Goal: Transaction & Acquisition: Purchase product/service

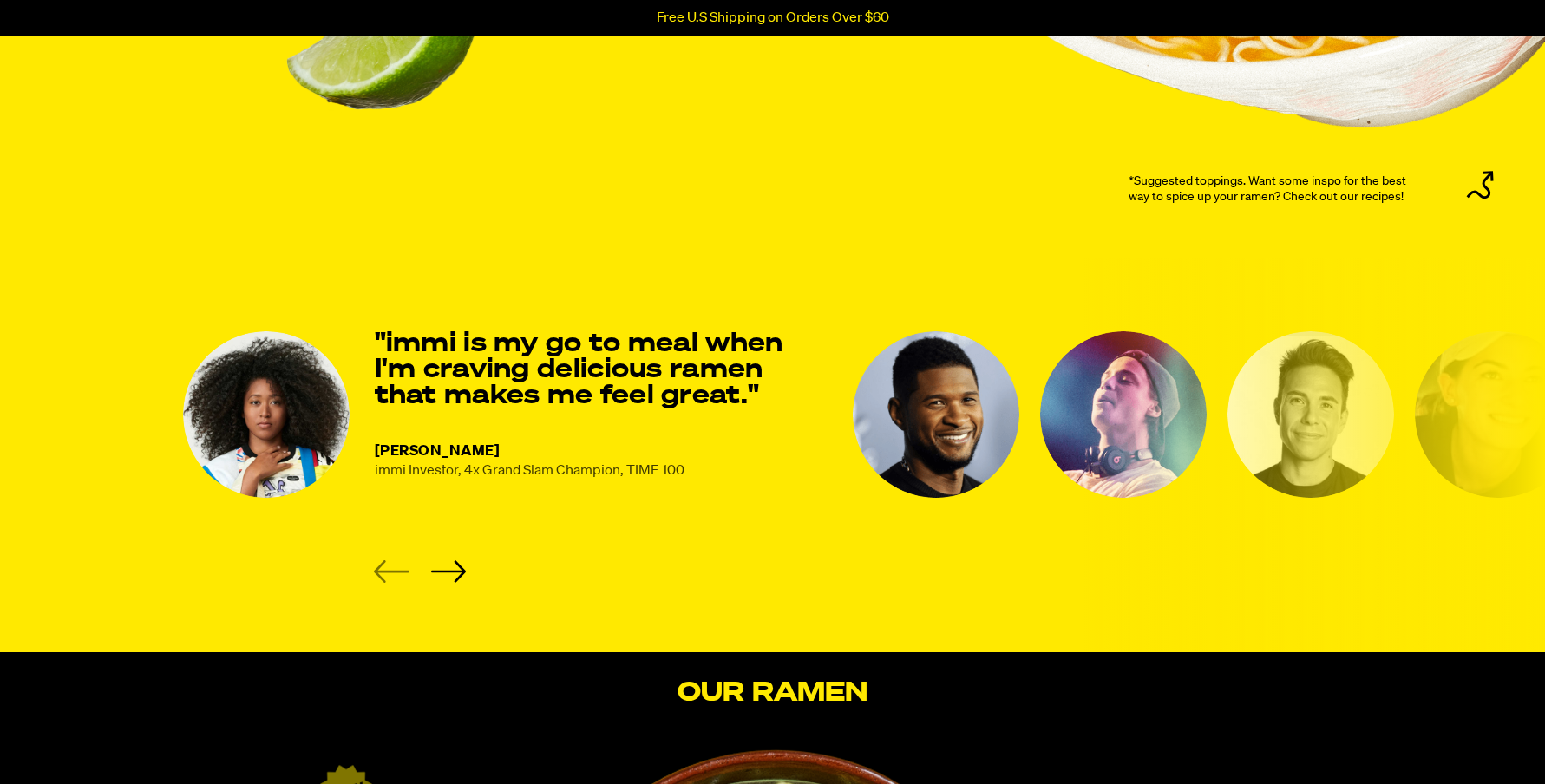
scroll to position [2230, 0]
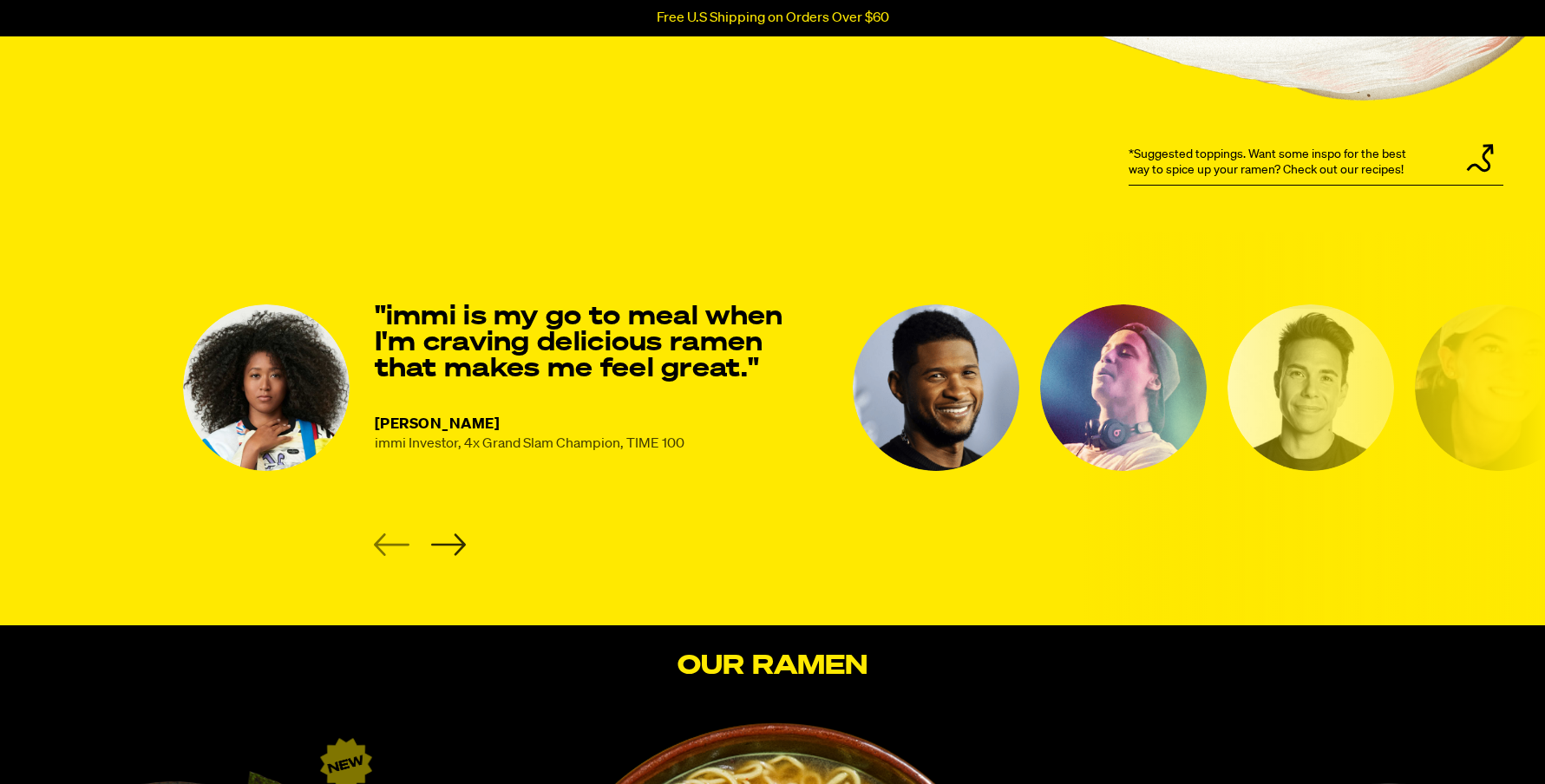
click at [454, 540] on icon "Next slide" at bounding box center [448, 544] width 36 height 23
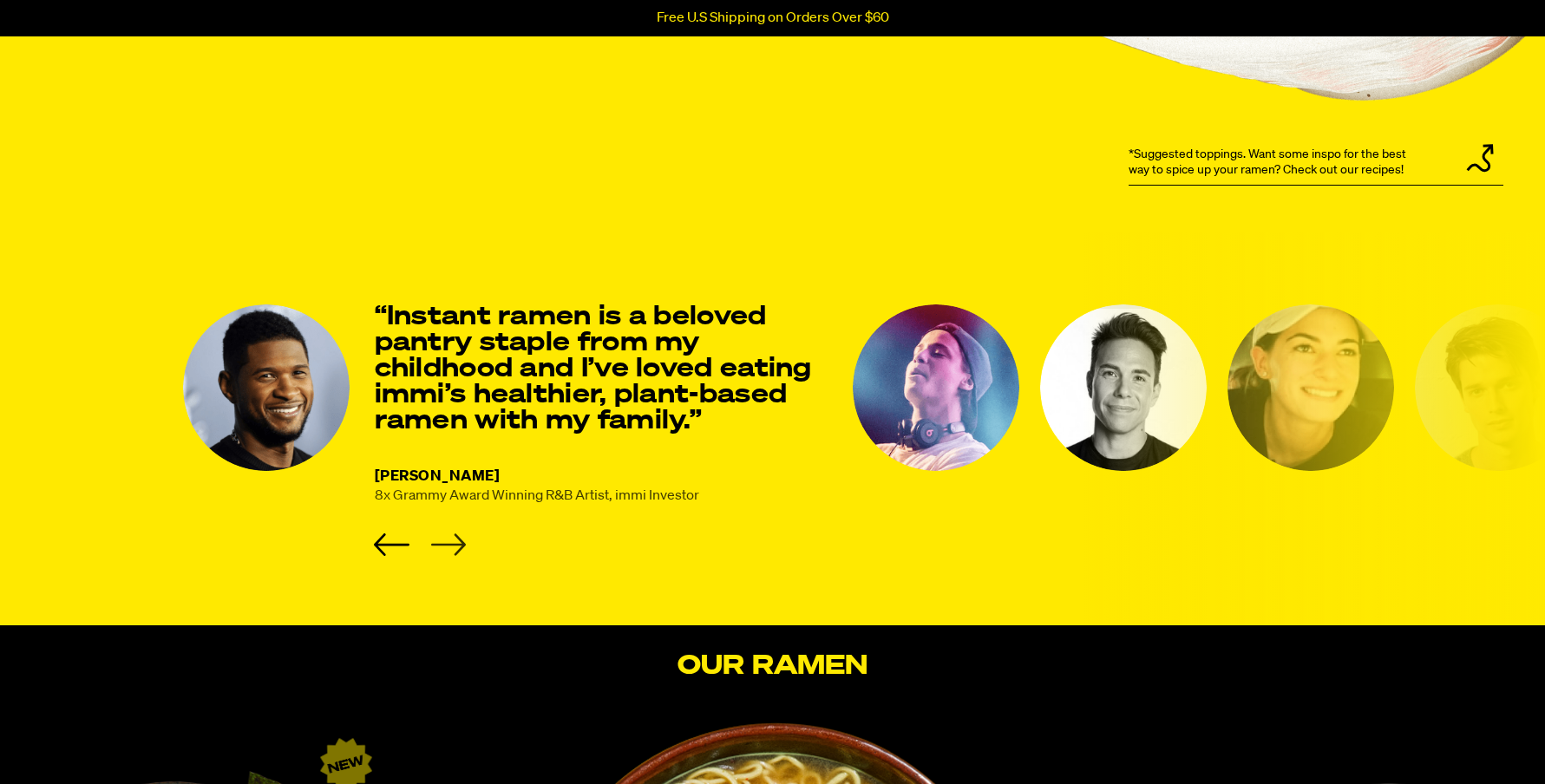
click at [454, 541] on icon "Next slide" at bounding box center [448, 544] width 36 height 23
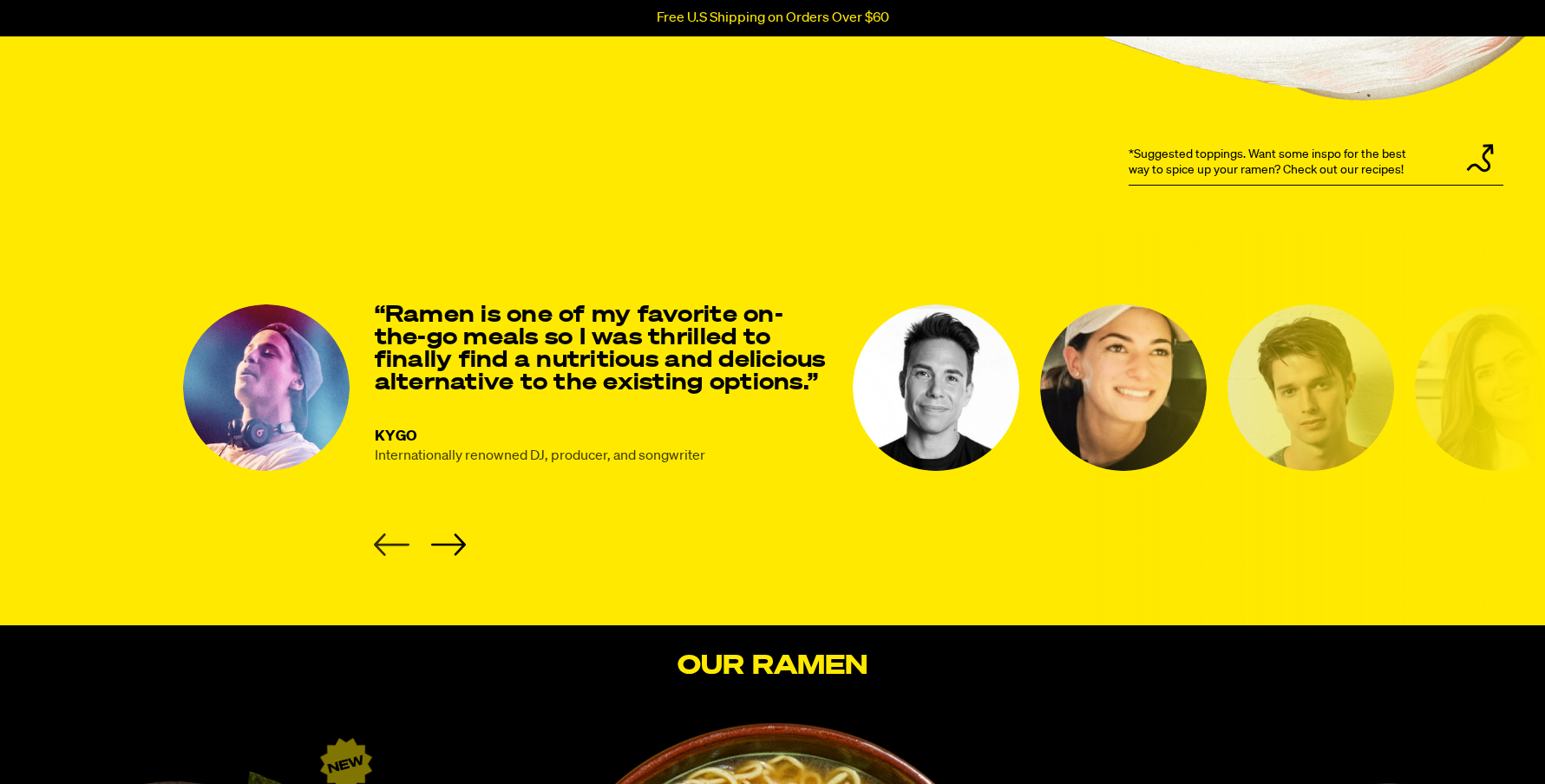
click at [379, 540] on icon "Previous slide" at bounding box center [392, 544] width 36 height 23
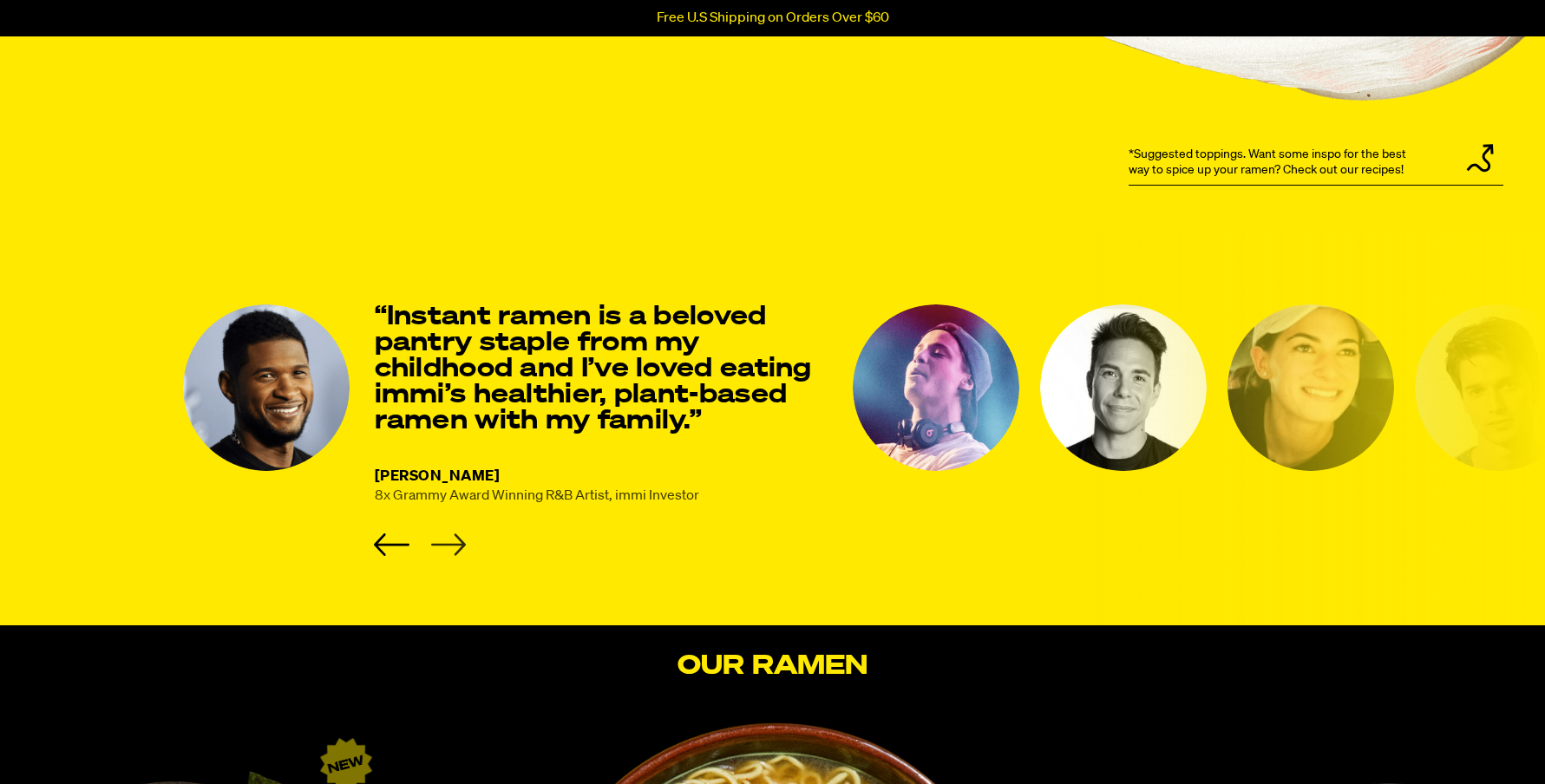
click at [460, 548] on icon "Next slide" at bounding box center [447, 545] width 35 height 22
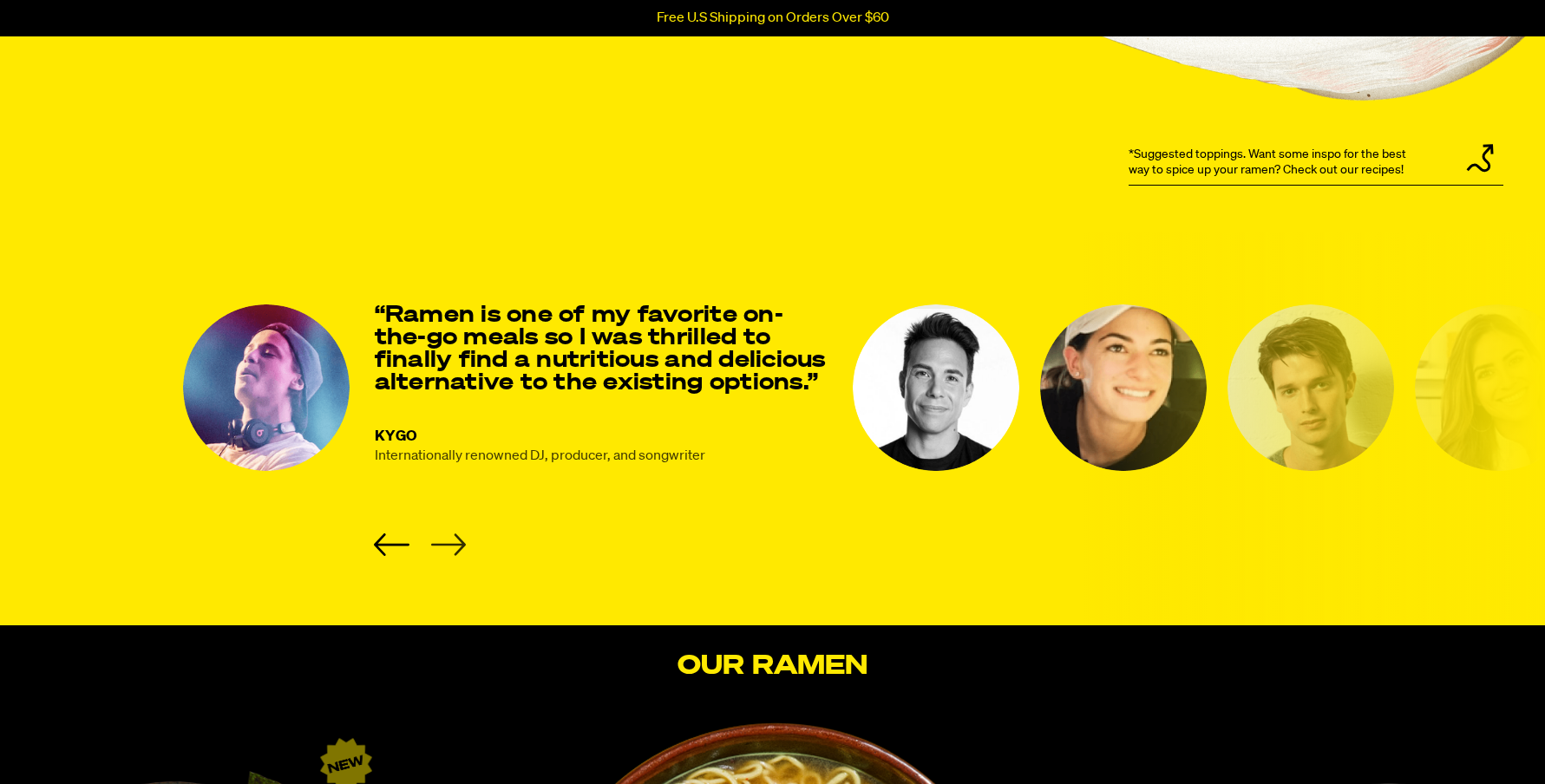
click at [460, 548] on icon "Next slide" at bounding box center [447, 545] width 35 height 22
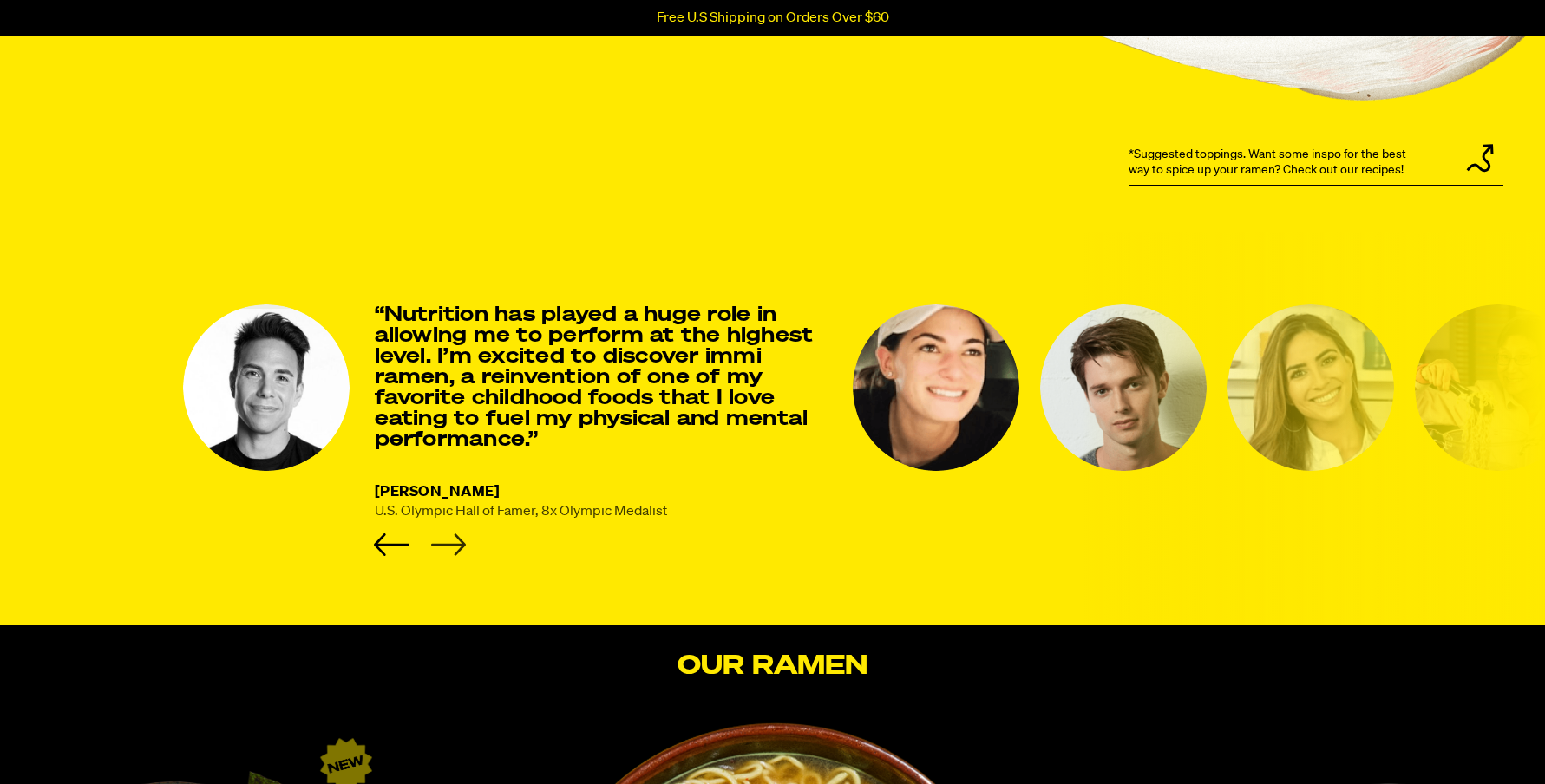
click at [460, 547] on icon "Next slide" at bounding box center [447, 545] width 35 height 22
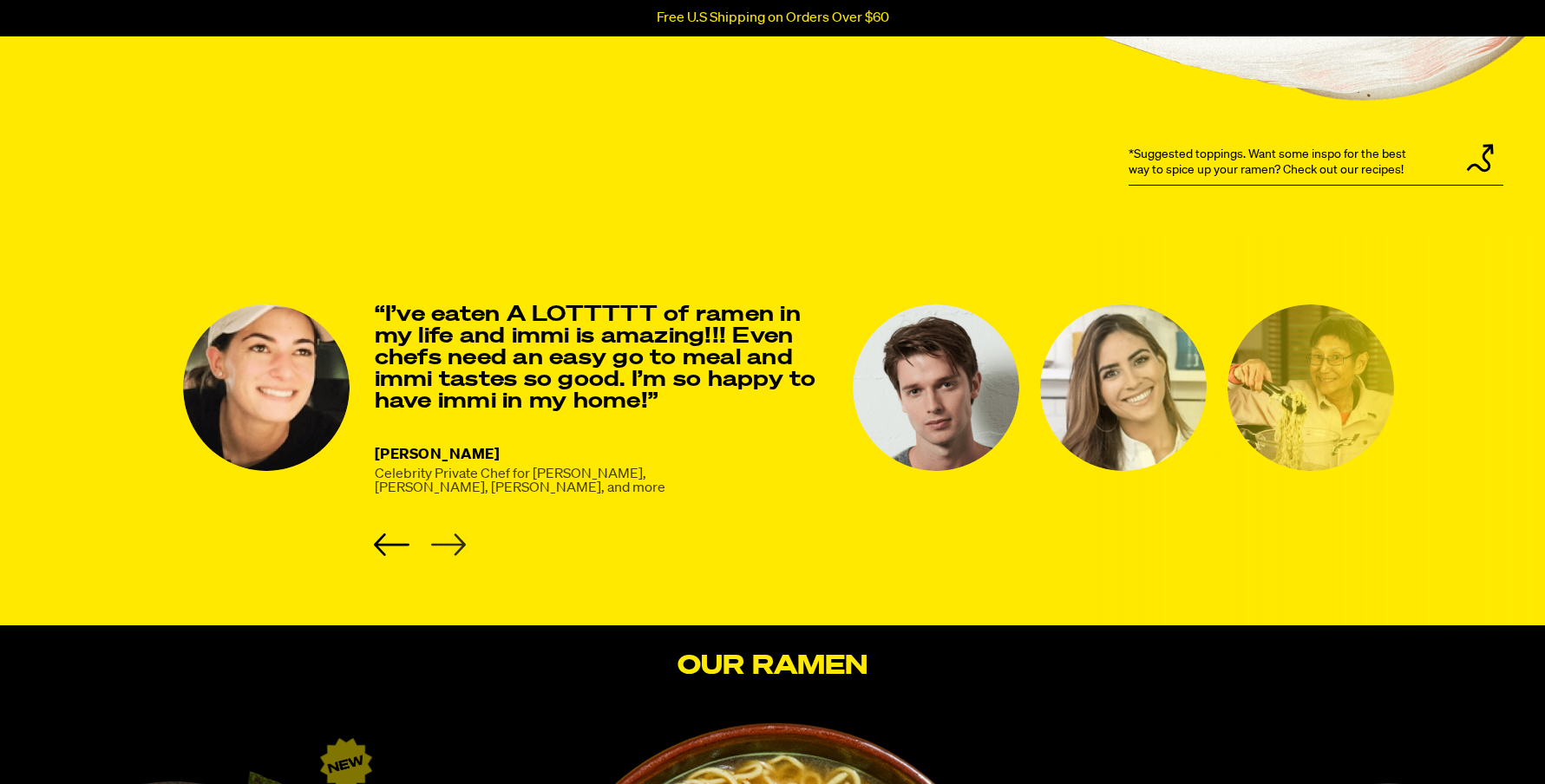
click at [460, 547] on icon "Next slide" at bounding box center [447, 545] width 35 height 22
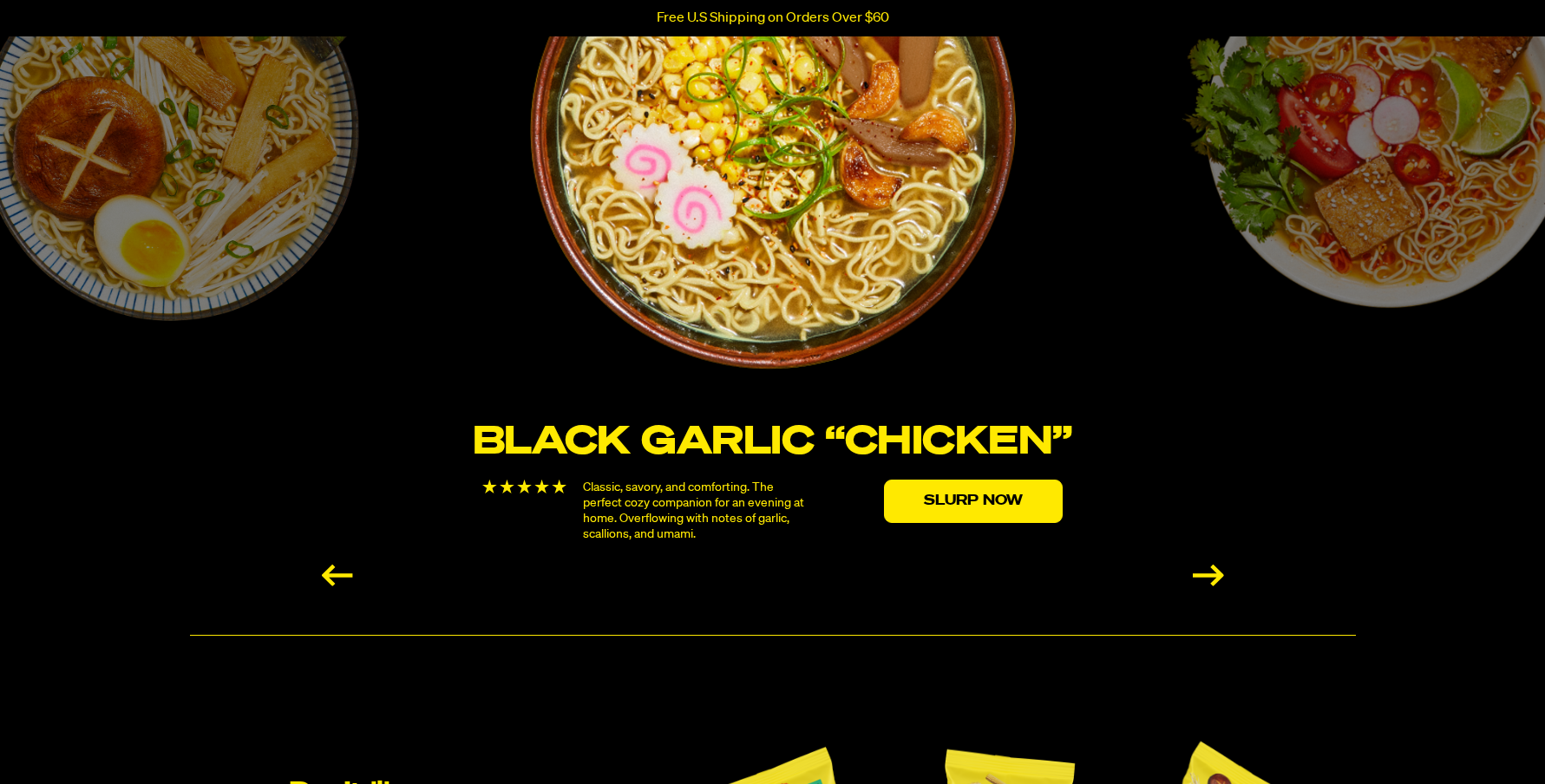
scroll to position [3069, 0]
click at [1203, 575] on div "Next slide" at bounding box center [1208, 575] width 31 height 22
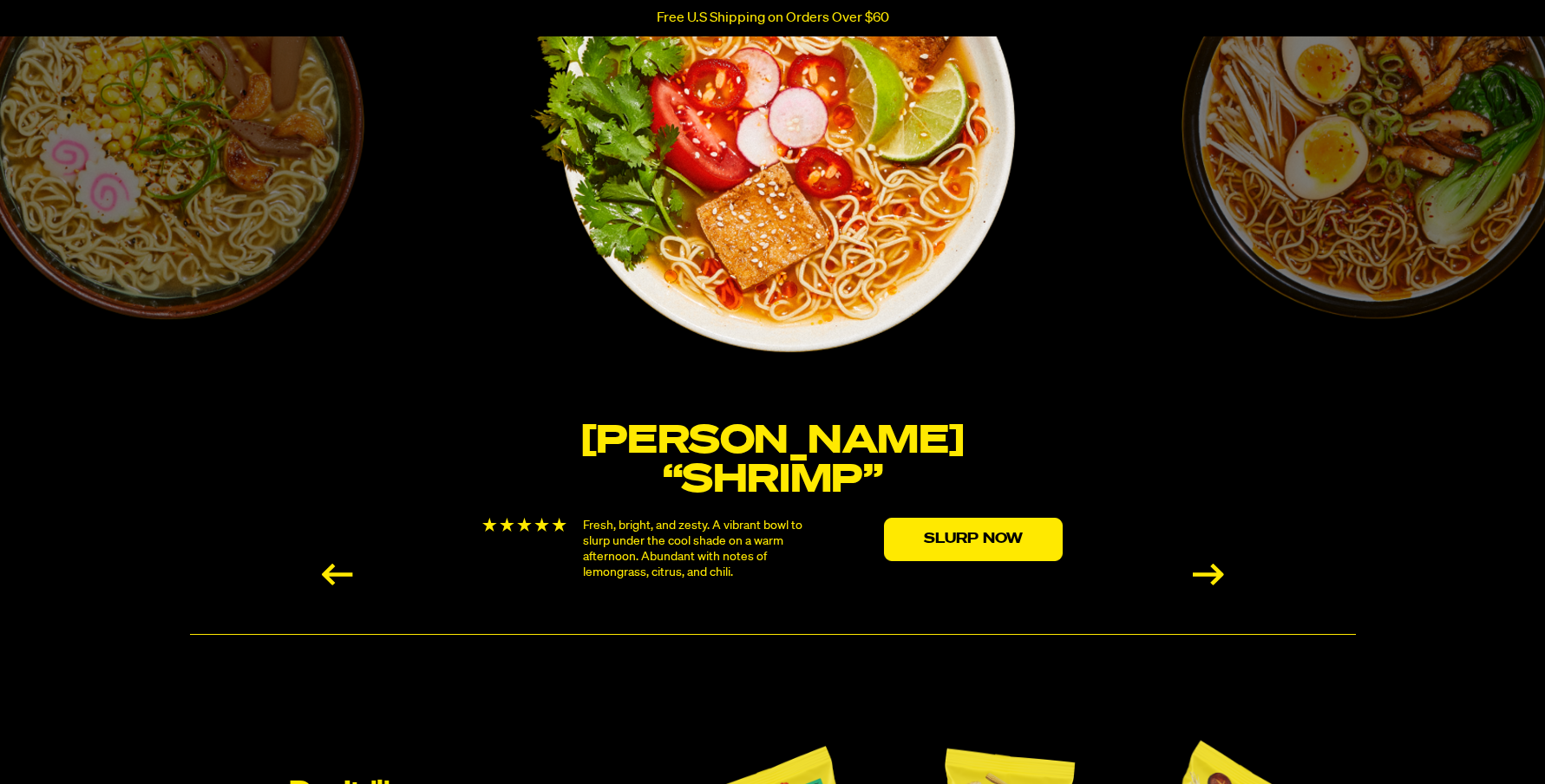
click at [1205, 578] on div "Next slide" at bounding box center [1208, 575] width 31 height 22
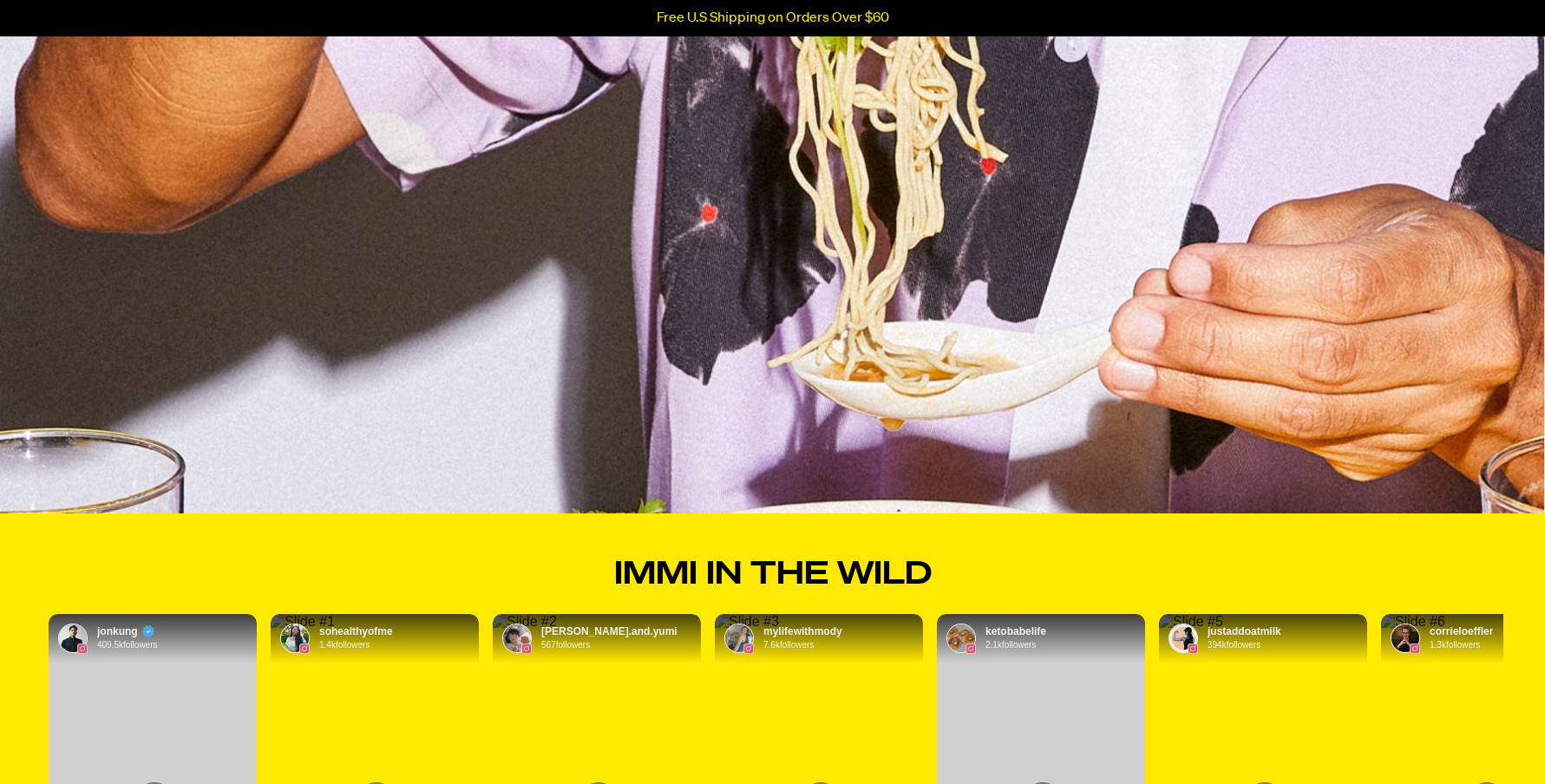
scroll to position [6257, 0]
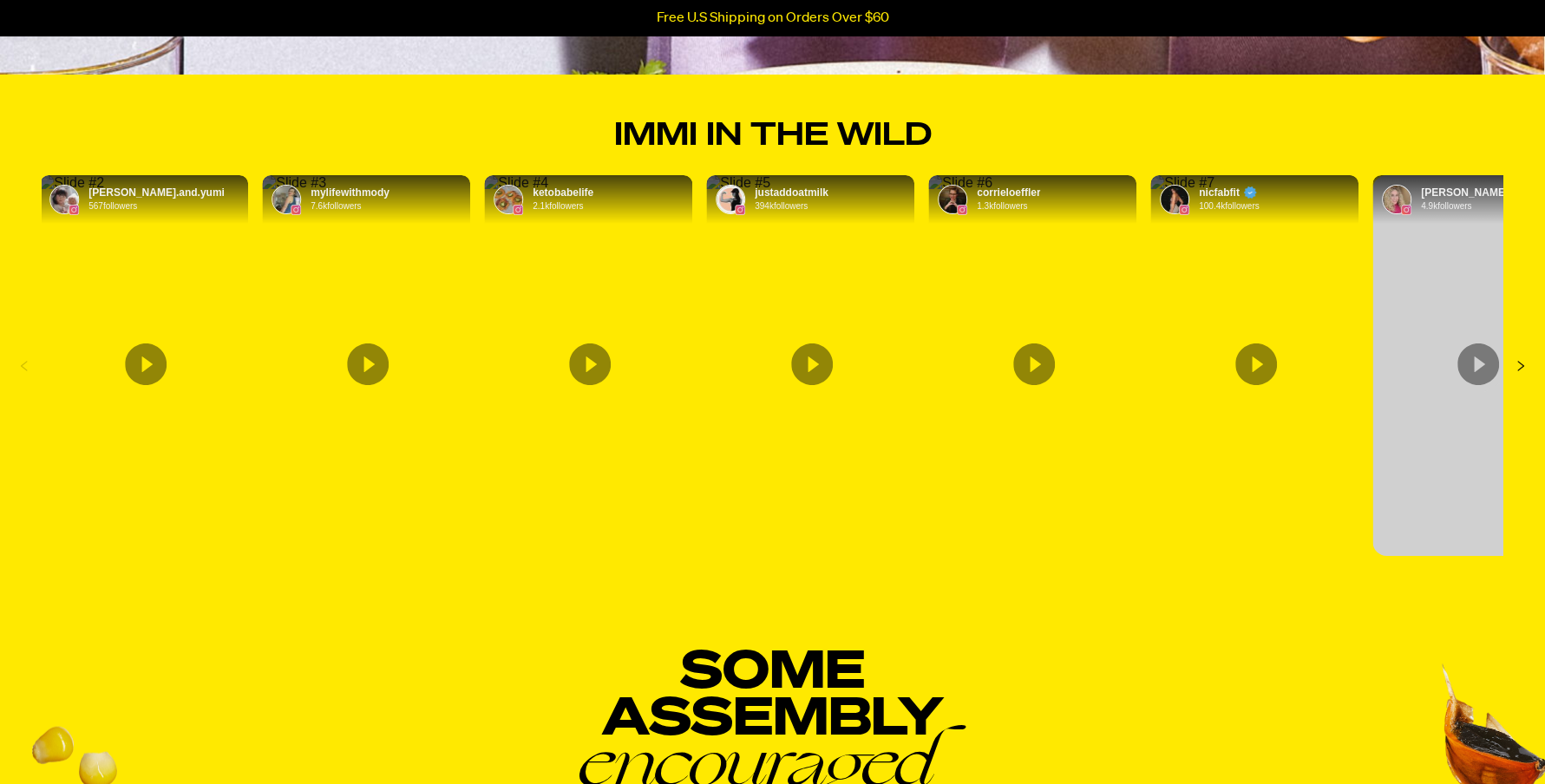
drag, startPoint x: 1357, startPoint y: 415, endPoint x: 603, endPoint y: 378, distance: 754.9
click at [706, 191] on img "Content by justaddoatmilk. Originally posted on instagram. This influencer has …" at bounding box center [738, 184] width 64 height 16
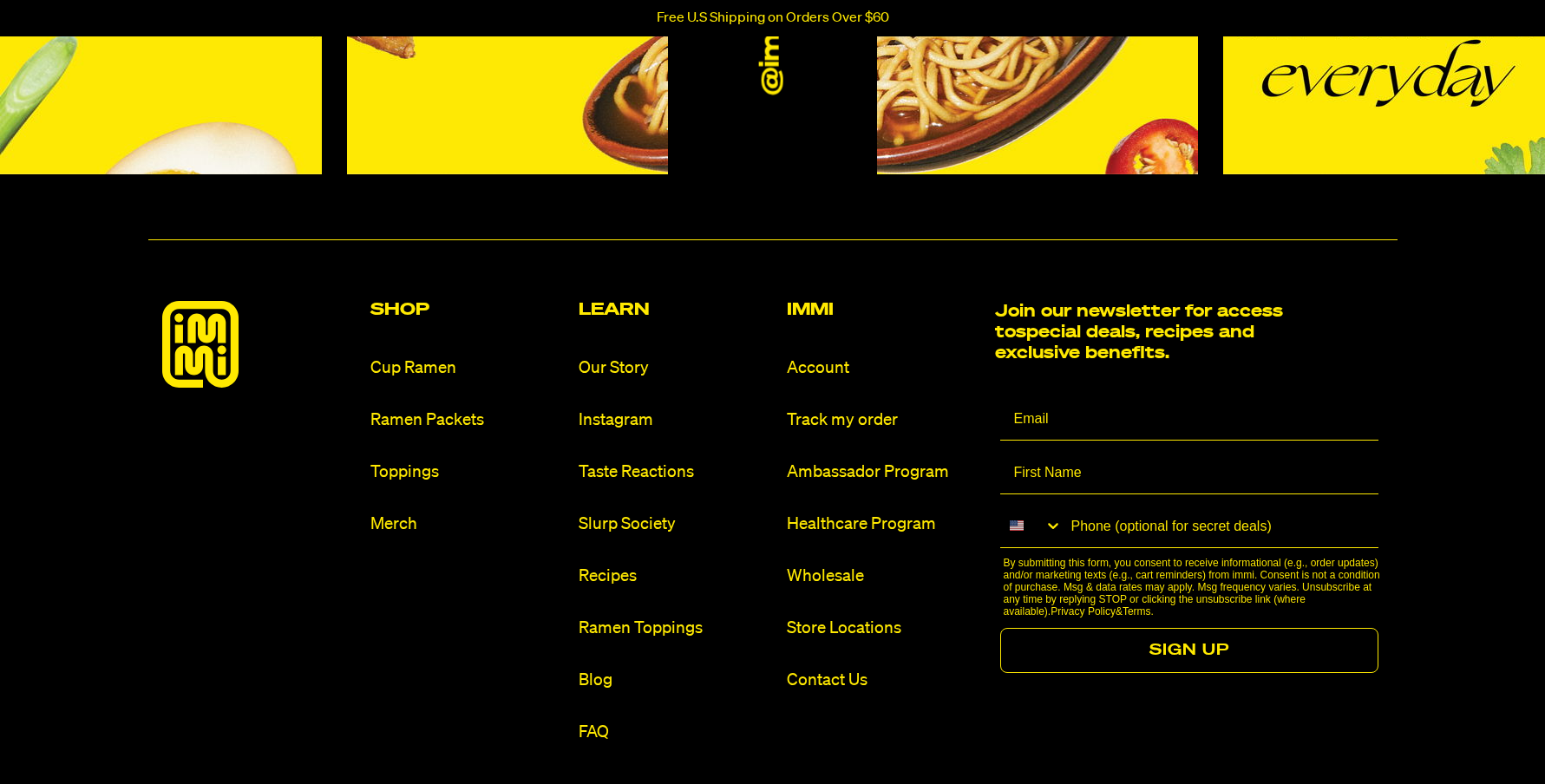
scroll to position [8076, 0]
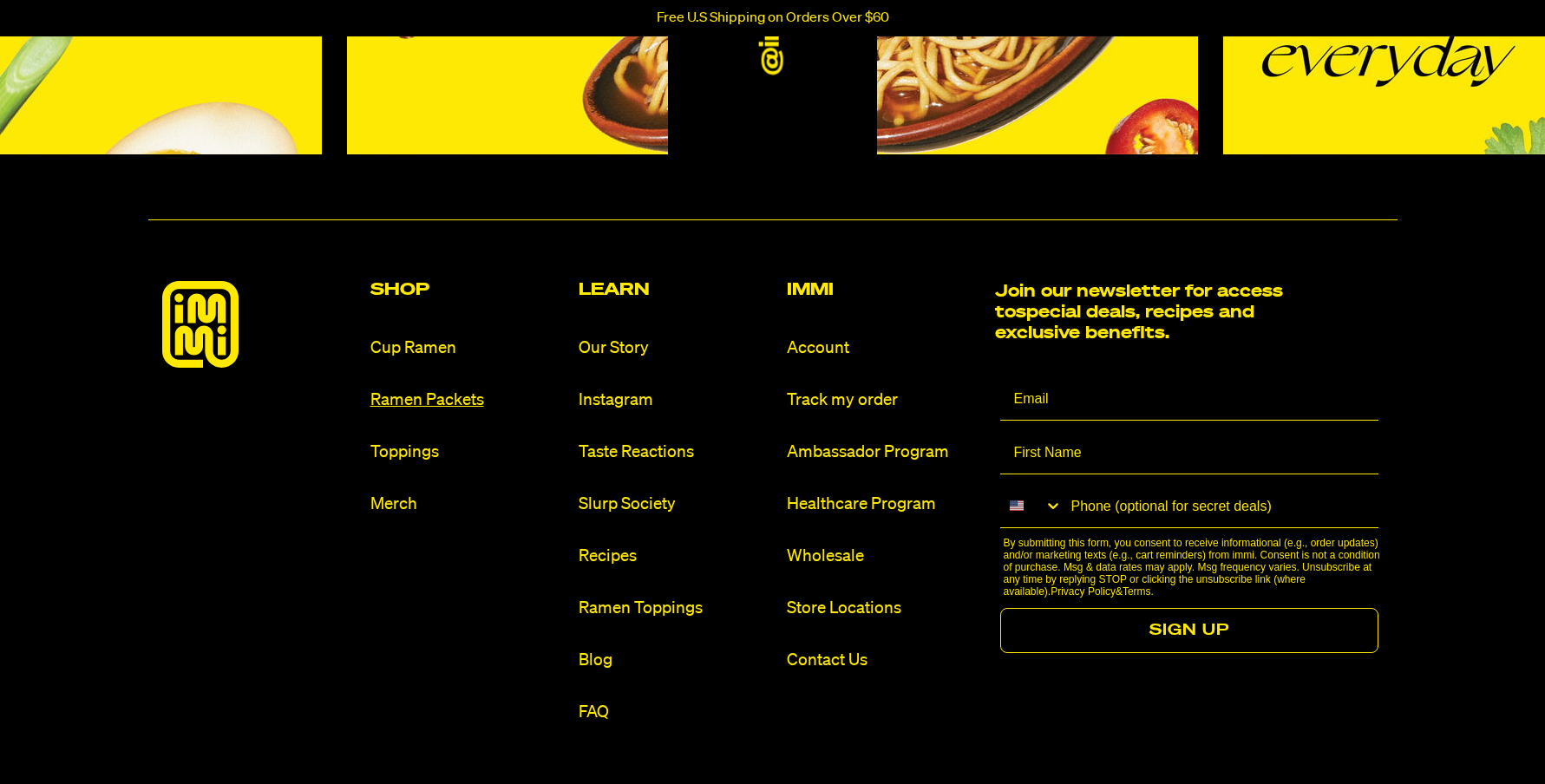
click at [440, 392] on link "Ramen Packets" at bounding box center [467, 399] width 195 height 23
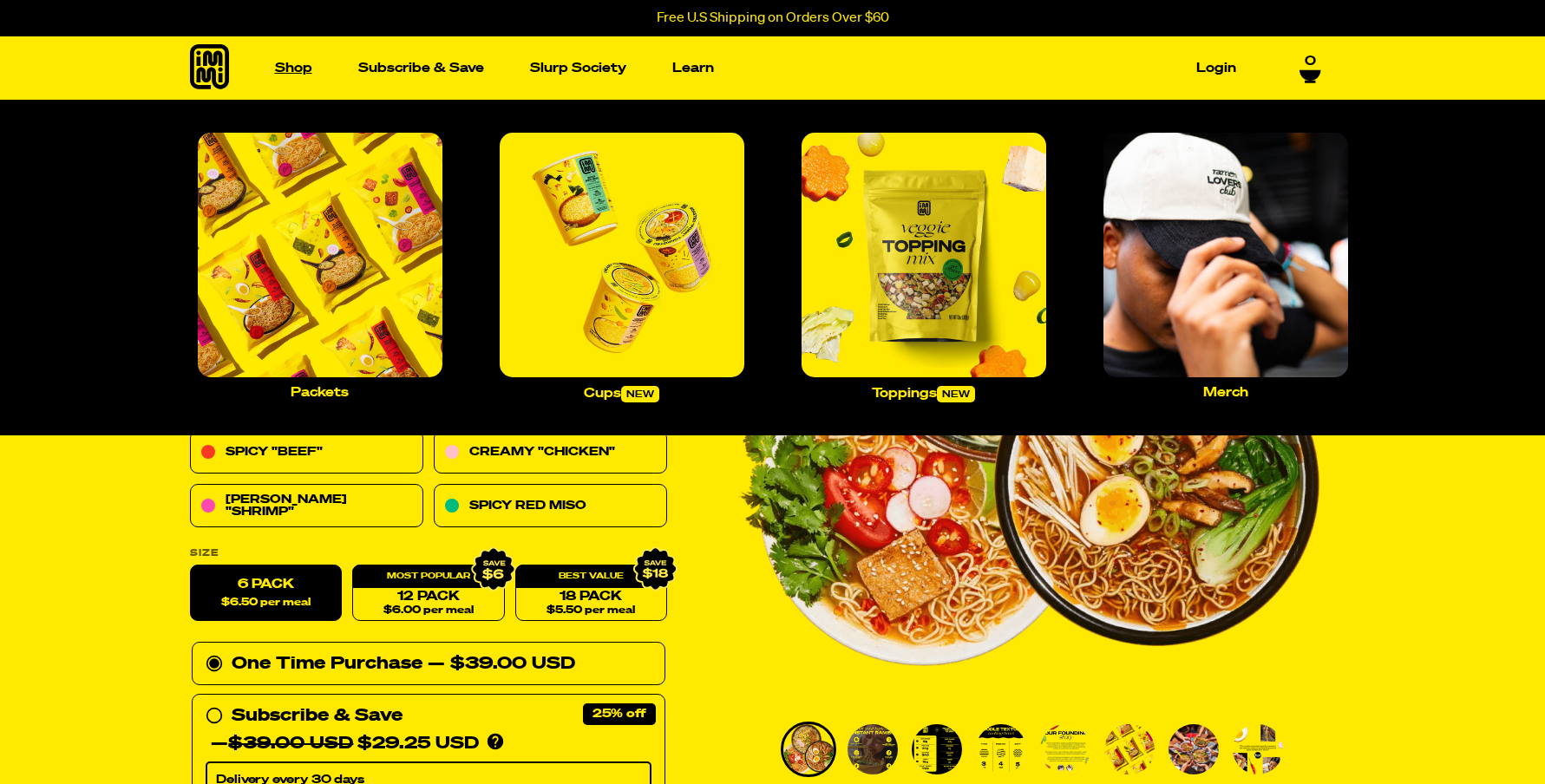
click at [294, 67] on link "Shop" at bounding box center [293, 68] width 51 height 27
click at [318, 251] on img "Main navigation" at bounding box center [319, 254] width 245 height 244
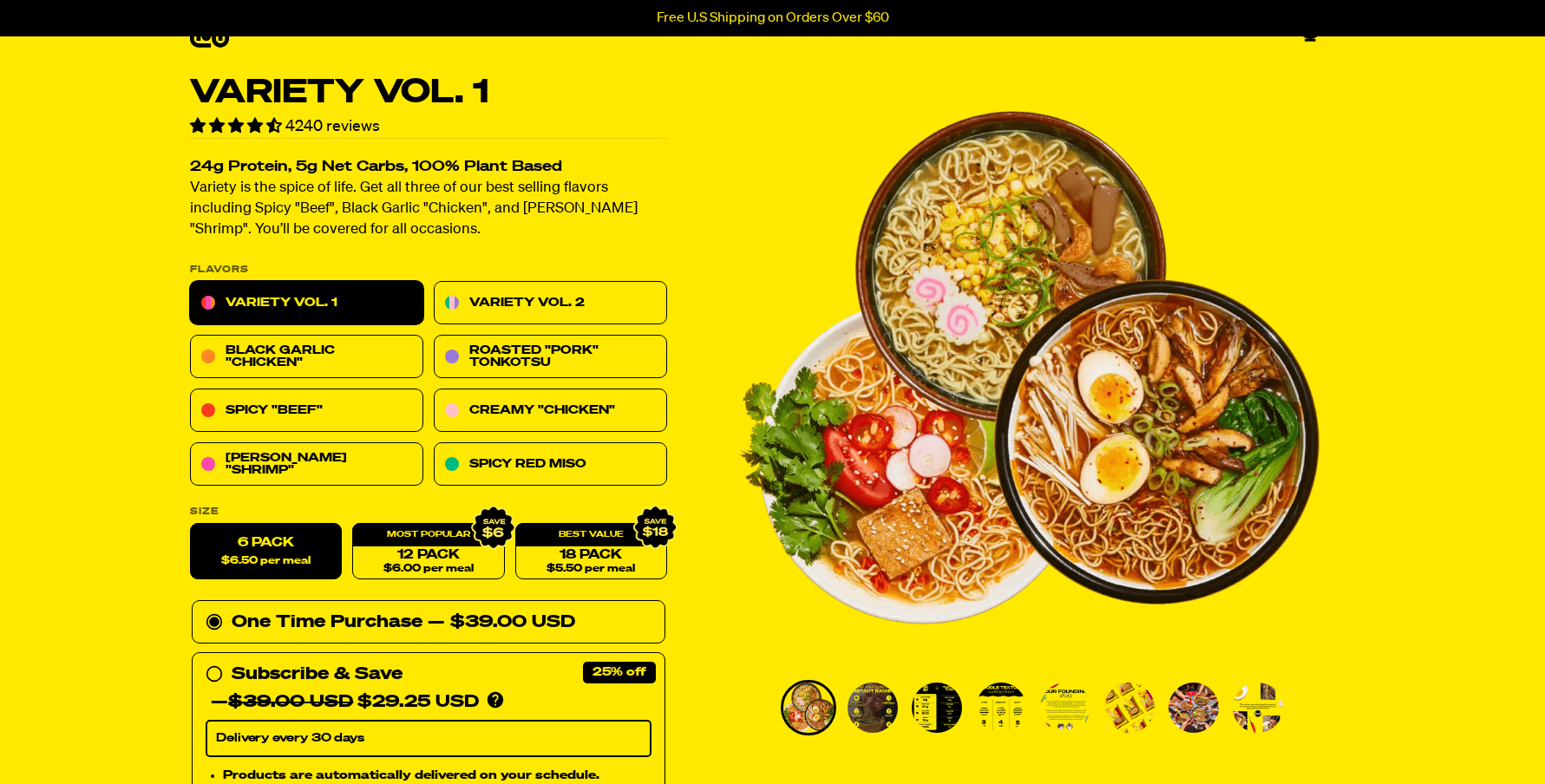
scroll to position [6, 0]
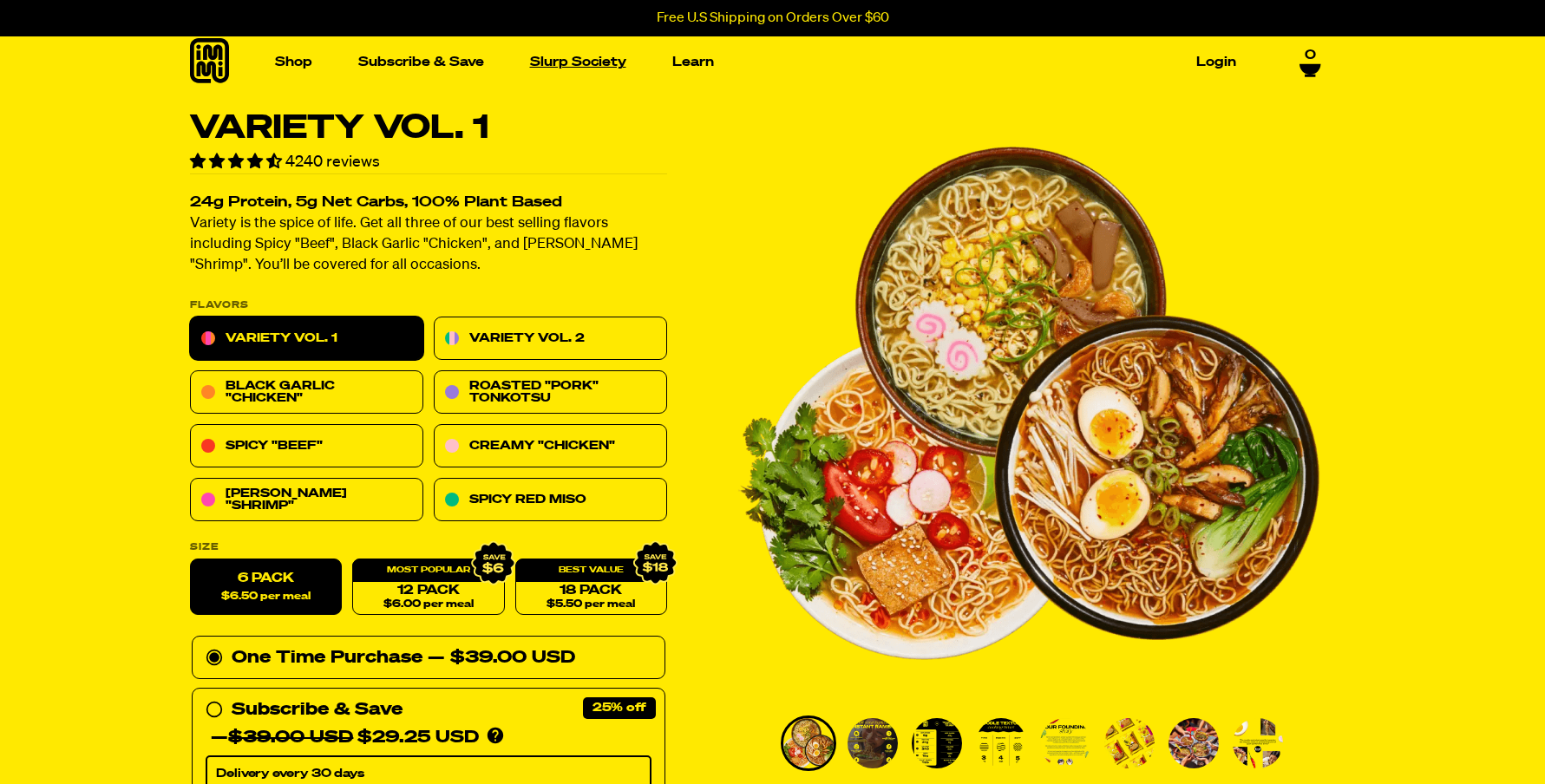
click at [560, 61] on link "Slurp Society" at bounding box center [578, 62] width 110 height 27
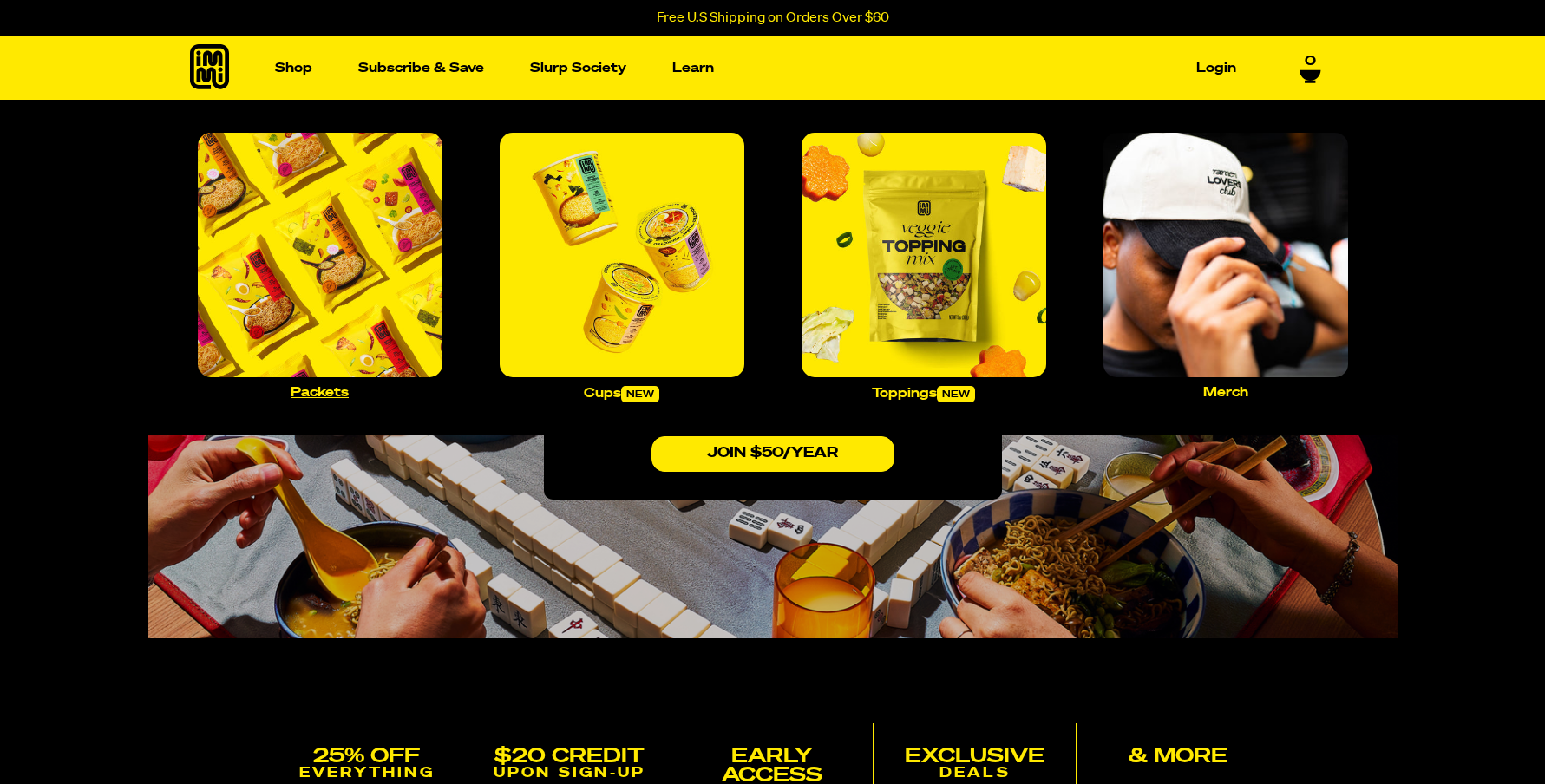
click at [308, 201] on img "Main navigation" at bounding box center [319, 254] width 245 height 244
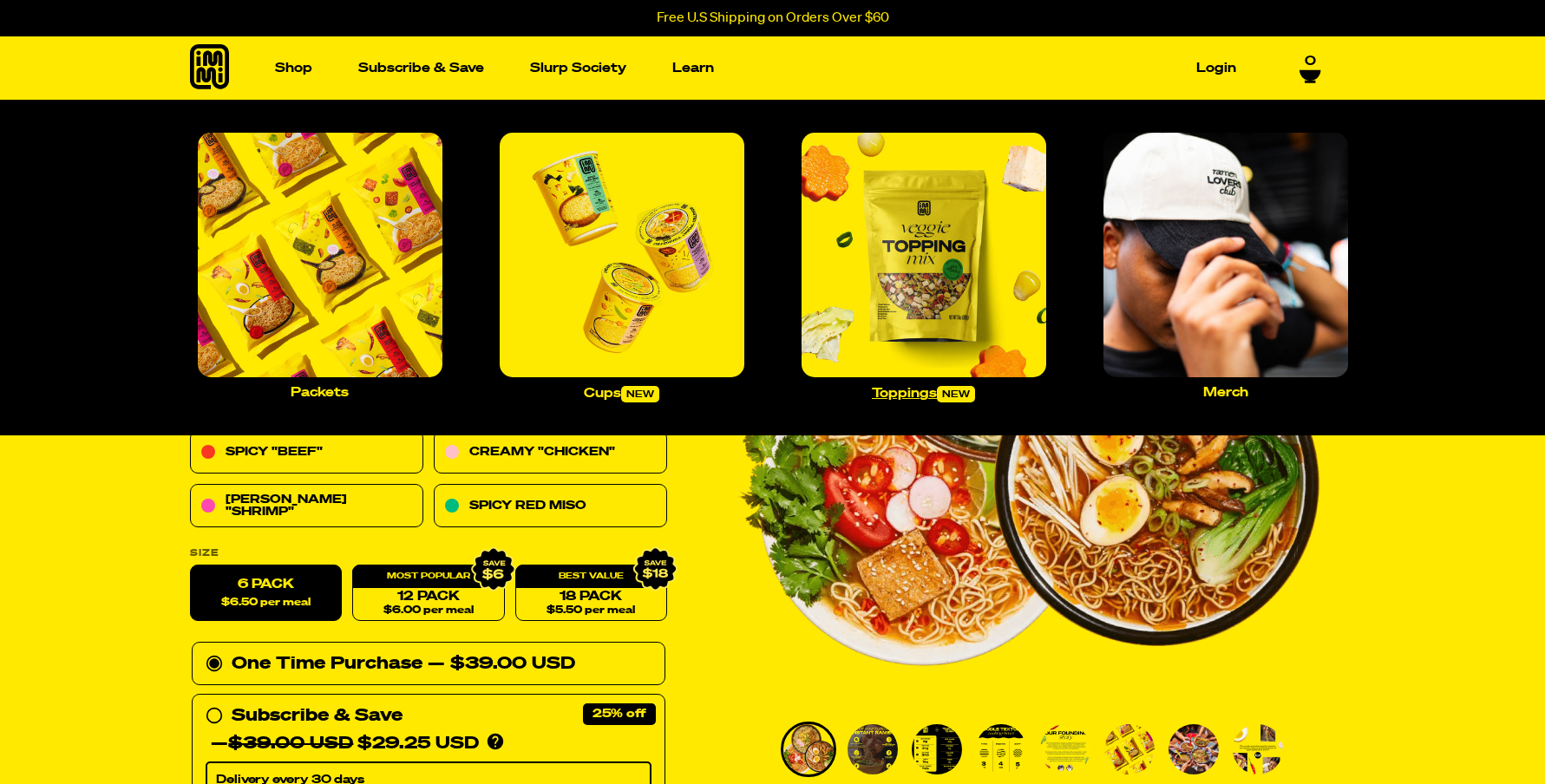
click at [929, 250] on img "Main navigation" at bounding box center [923, 254] width 245 height 244
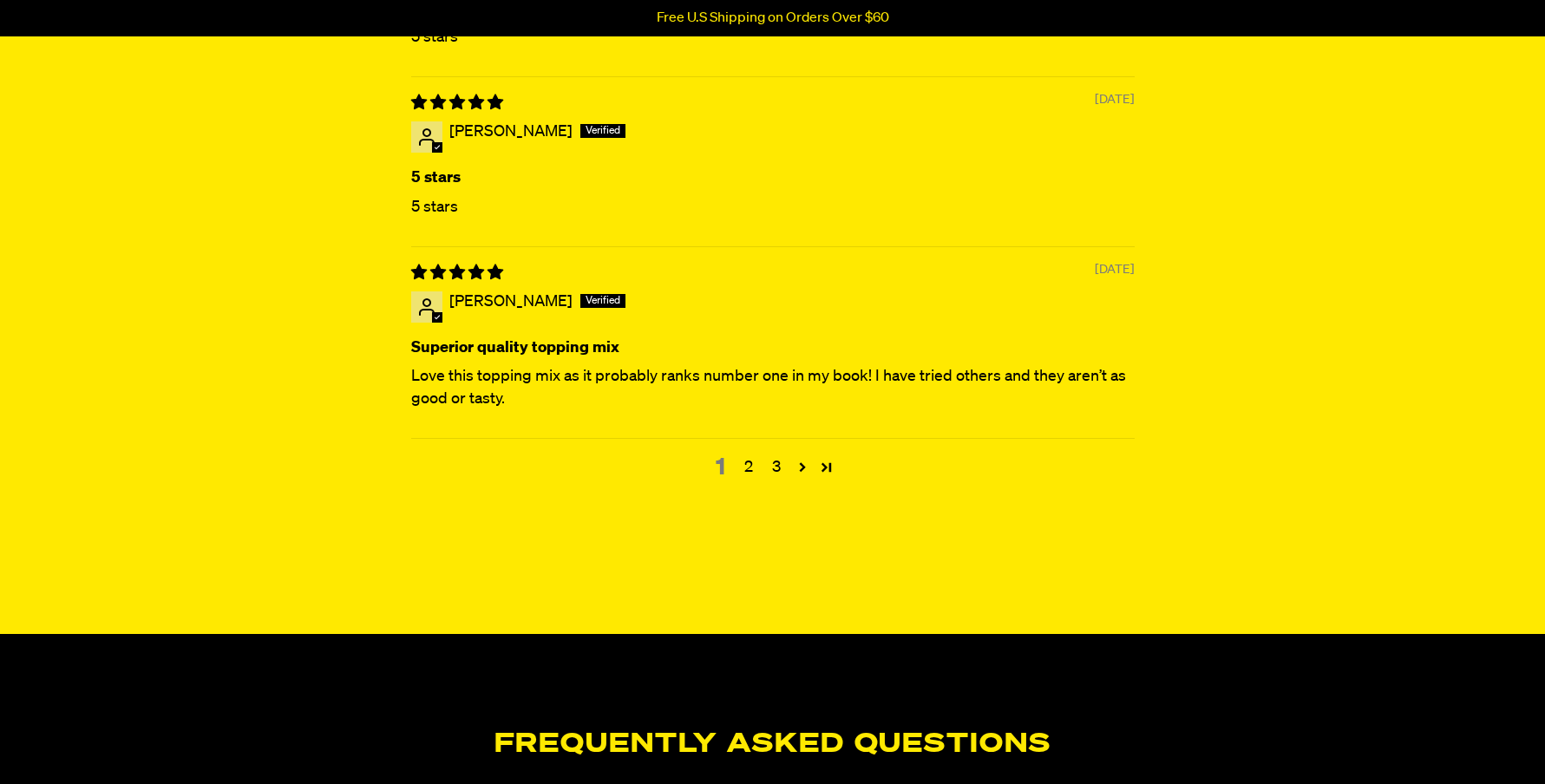
scroll to position [4432, 0]
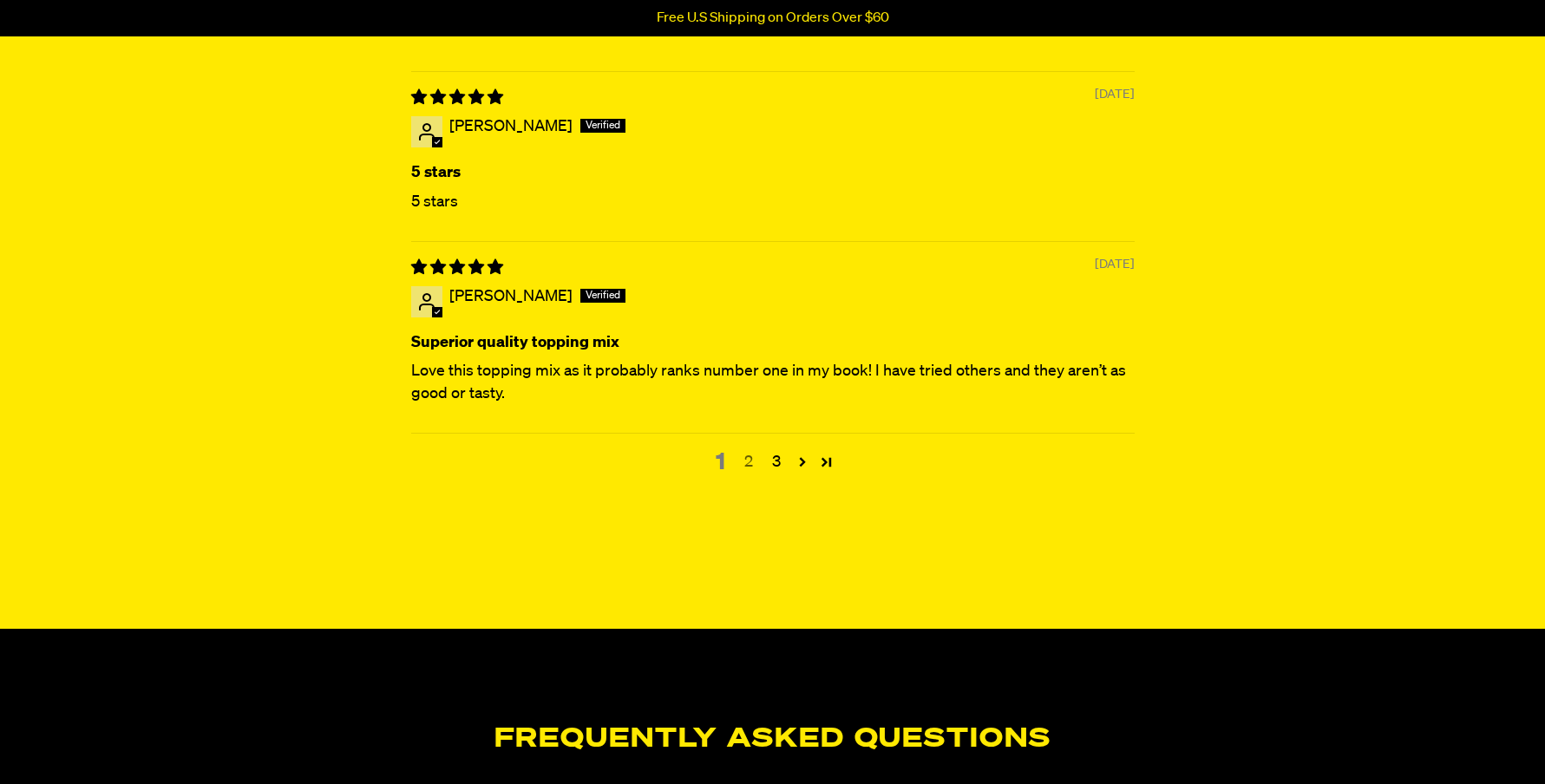
click at [746, 455] on link "2" at bounding box center [749, 462] width 28 height 23
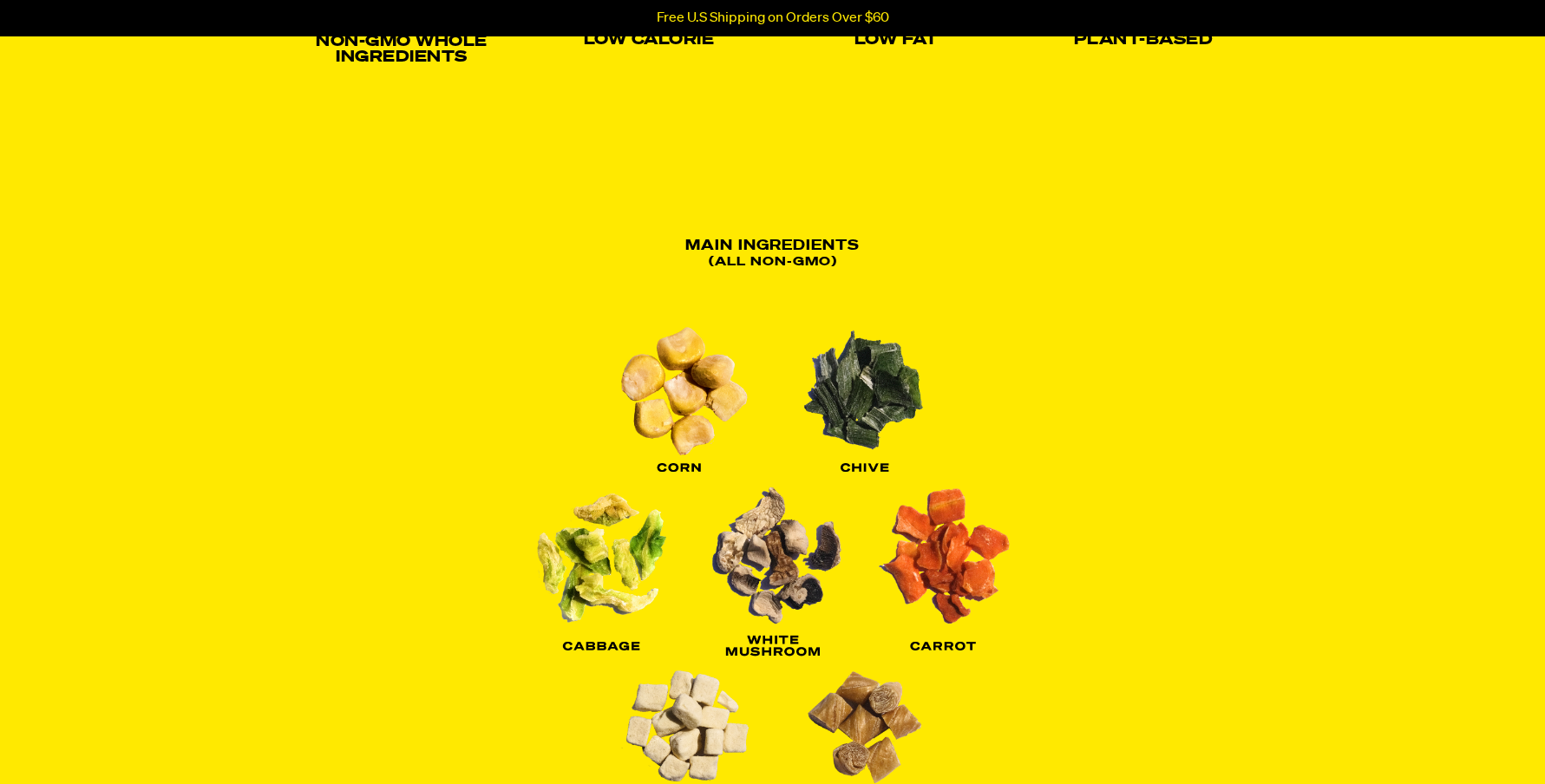
scroll to position [0, 0]
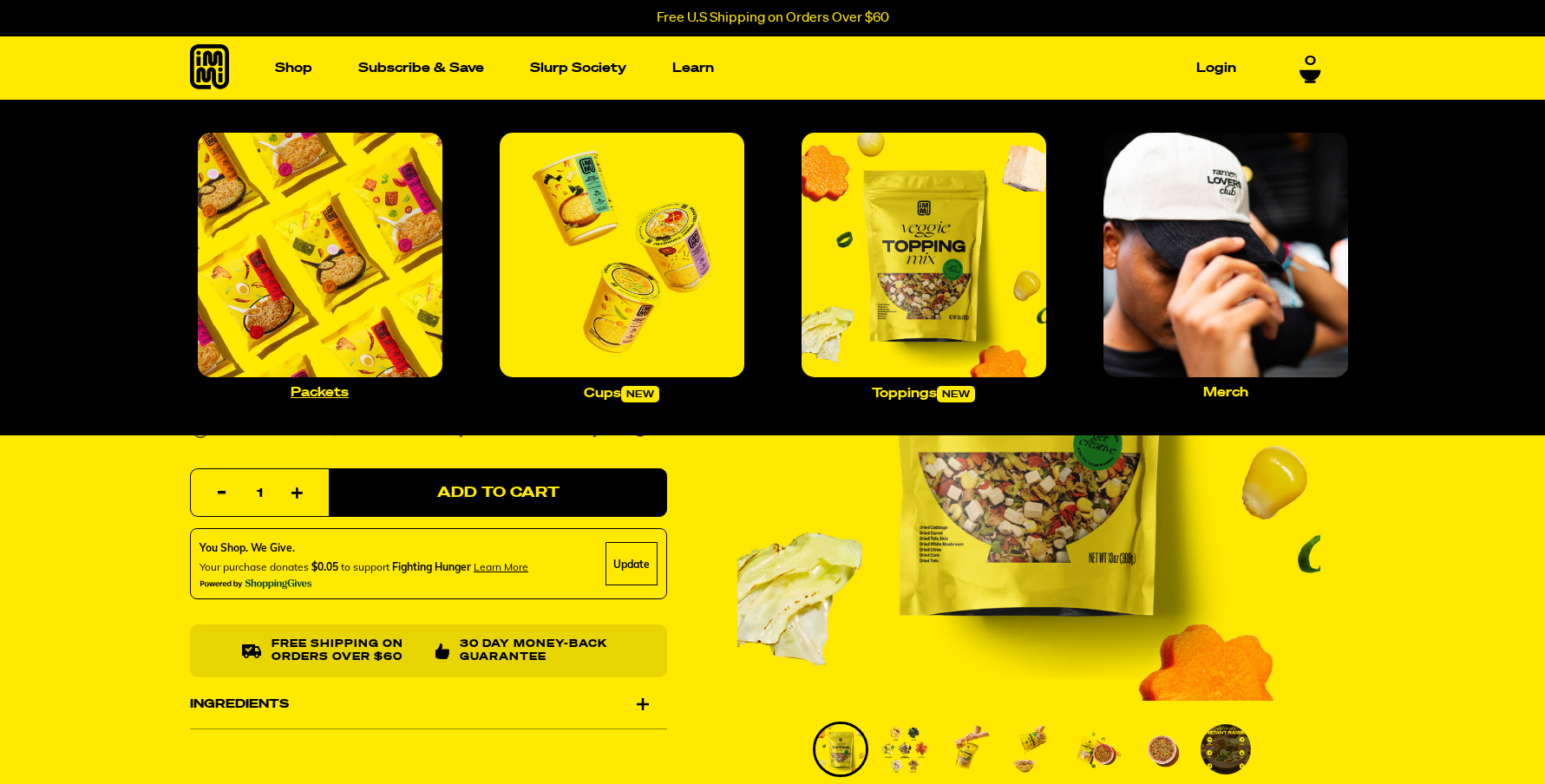
click at [302, 210] on img "Main navigation" at bounding box center [319, 254] width 245 height 244
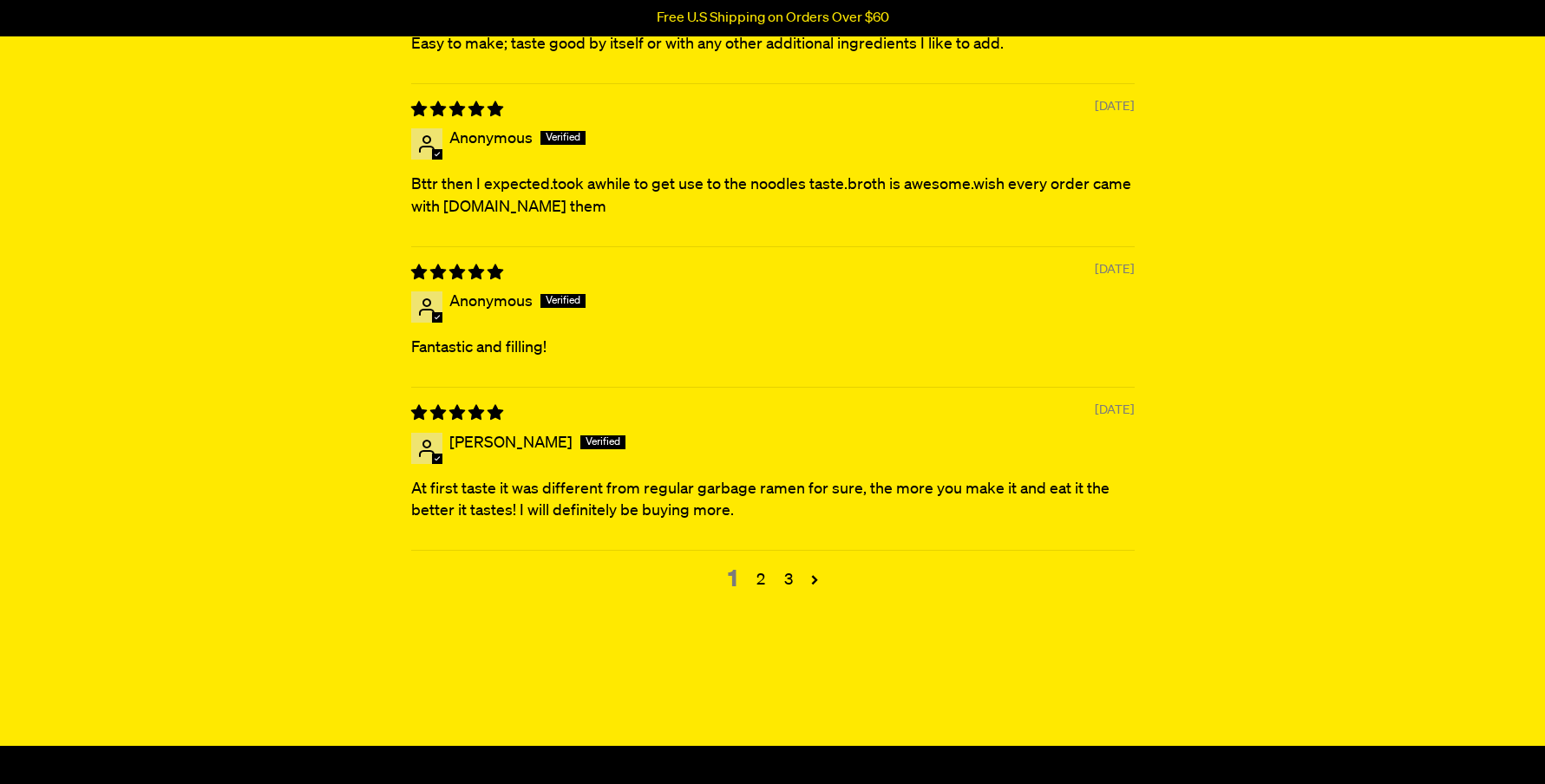
scroll to position [6992, 0]
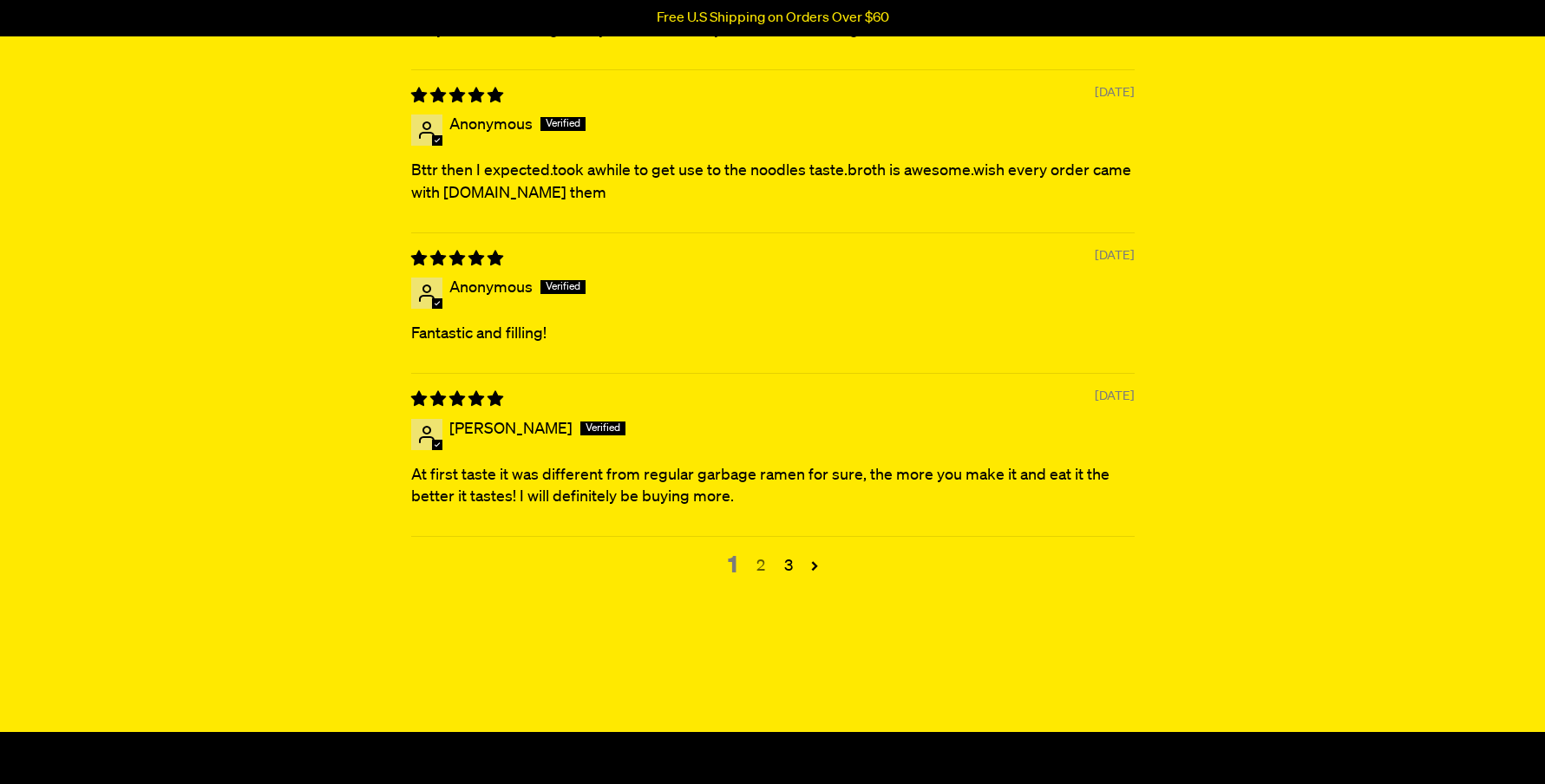
click at [769, 563] on link "2" at bounding box center [761, 566] width 28 height 23
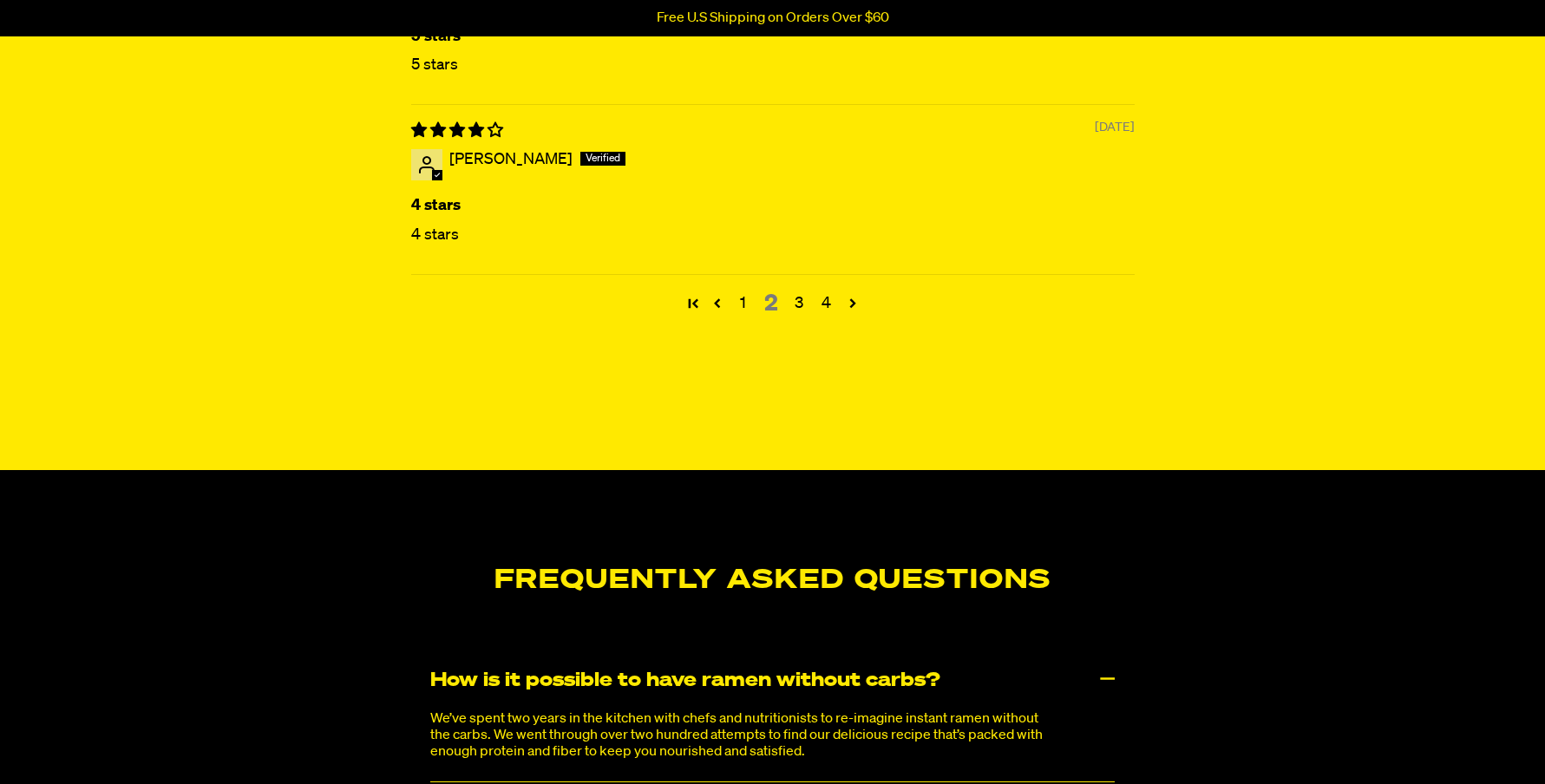
scroll to position [6941, 0]
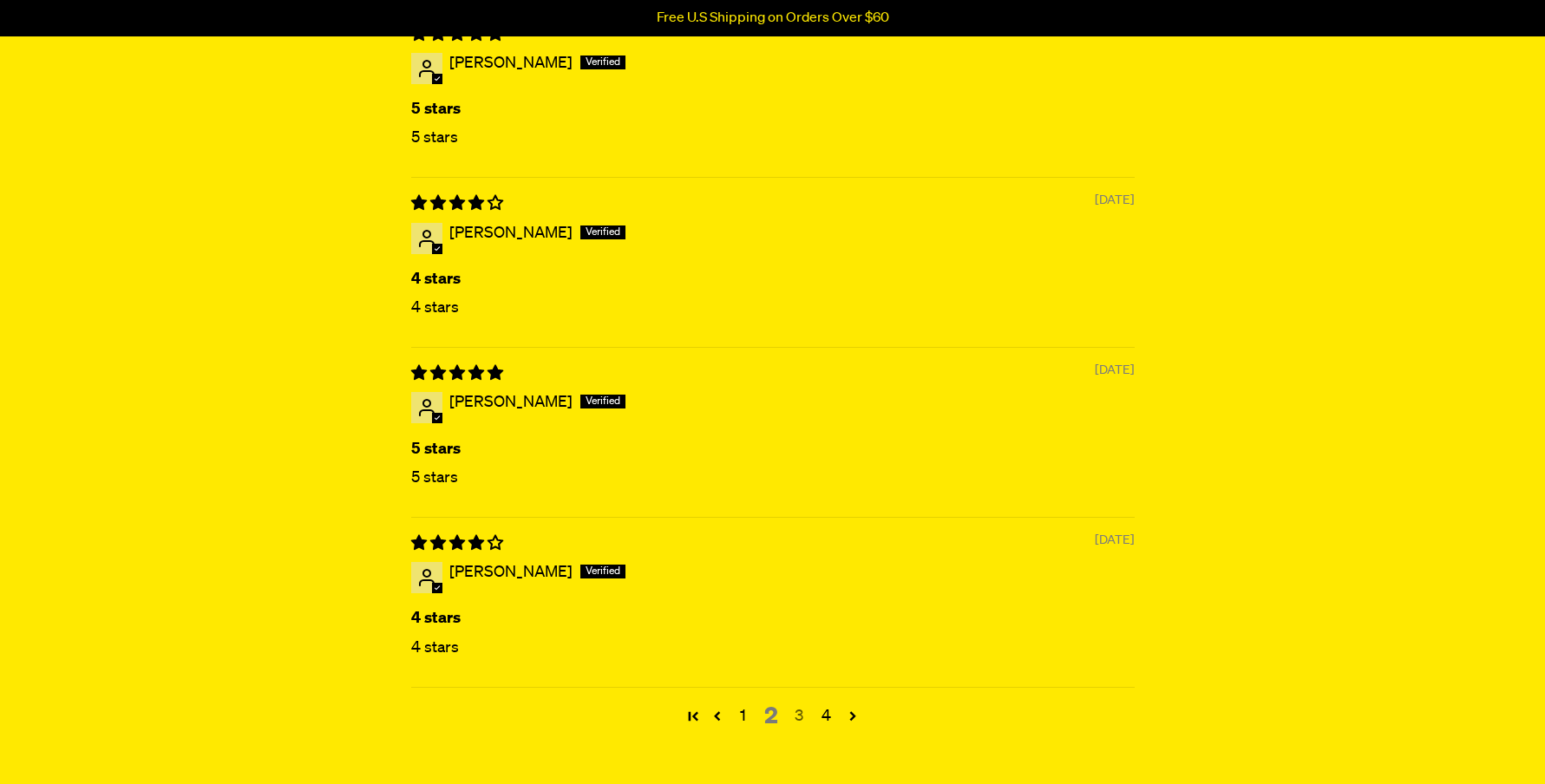
click at [797, 705] on link "3" at bounding box center [798, 716] width 28 height 23
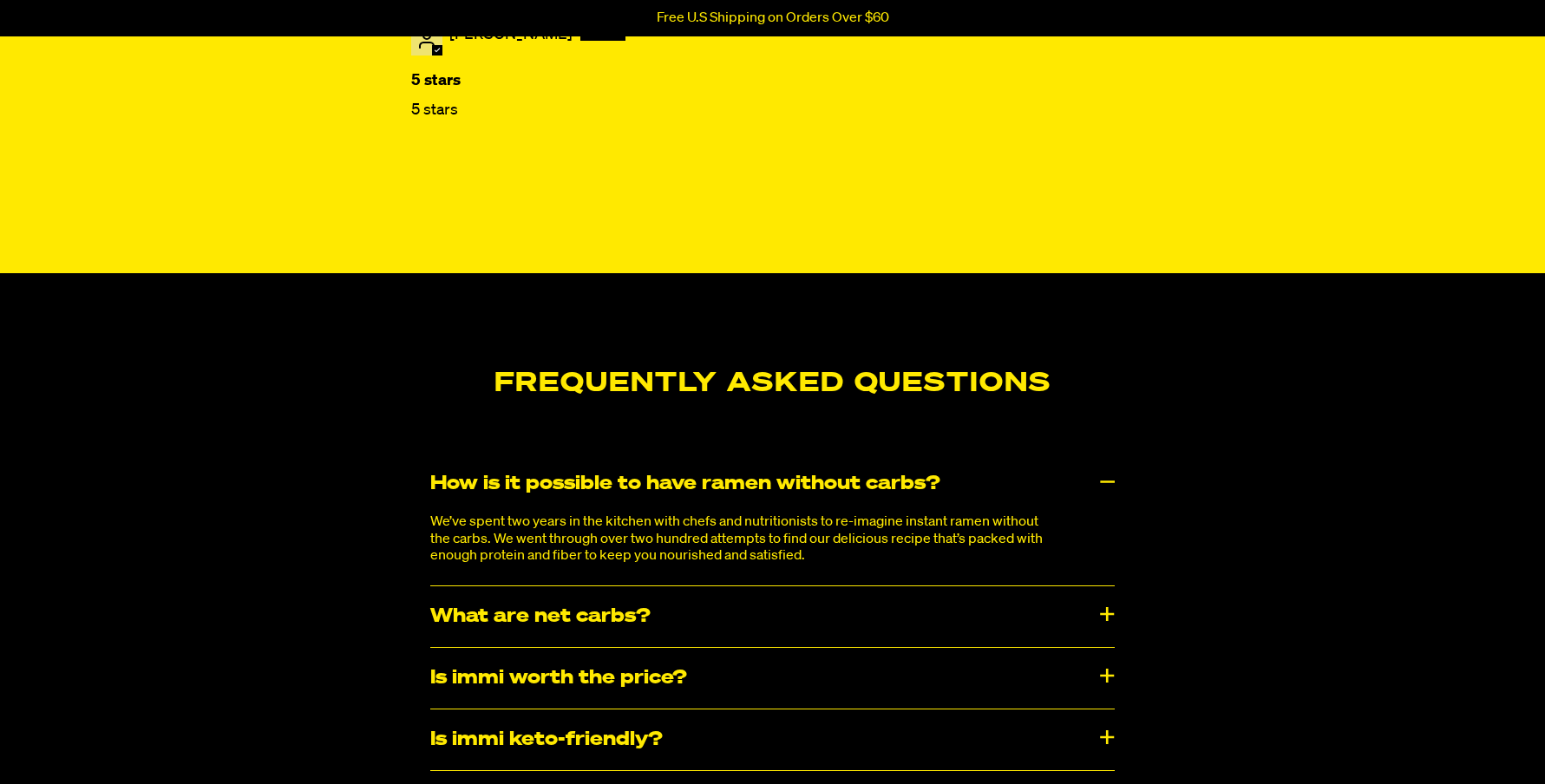
scroll to position [6773, 0]
